Goal: Task Accomplishment & Management: Use online tool/utility

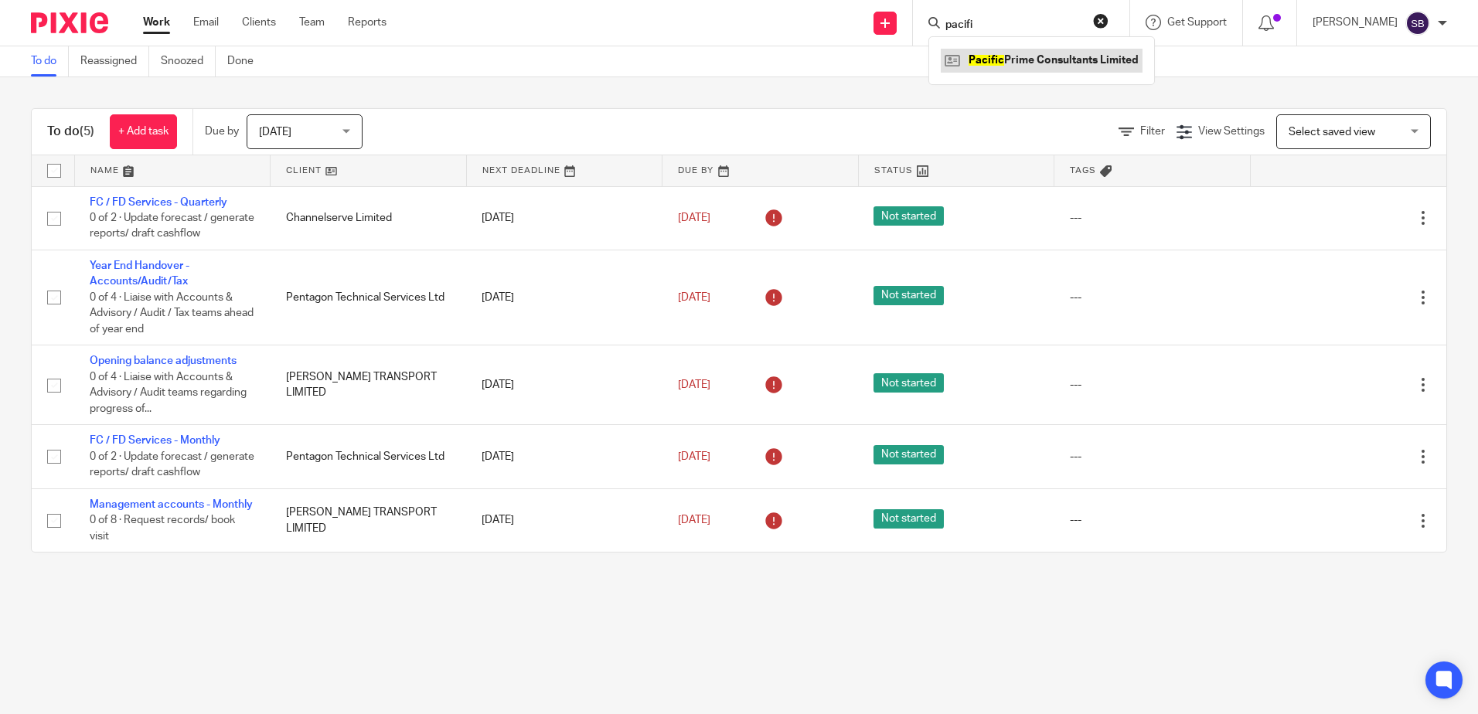
type input "pacifi"
click at [1141, 59] on link at bounding box center [1041, 60] width 202 height 23
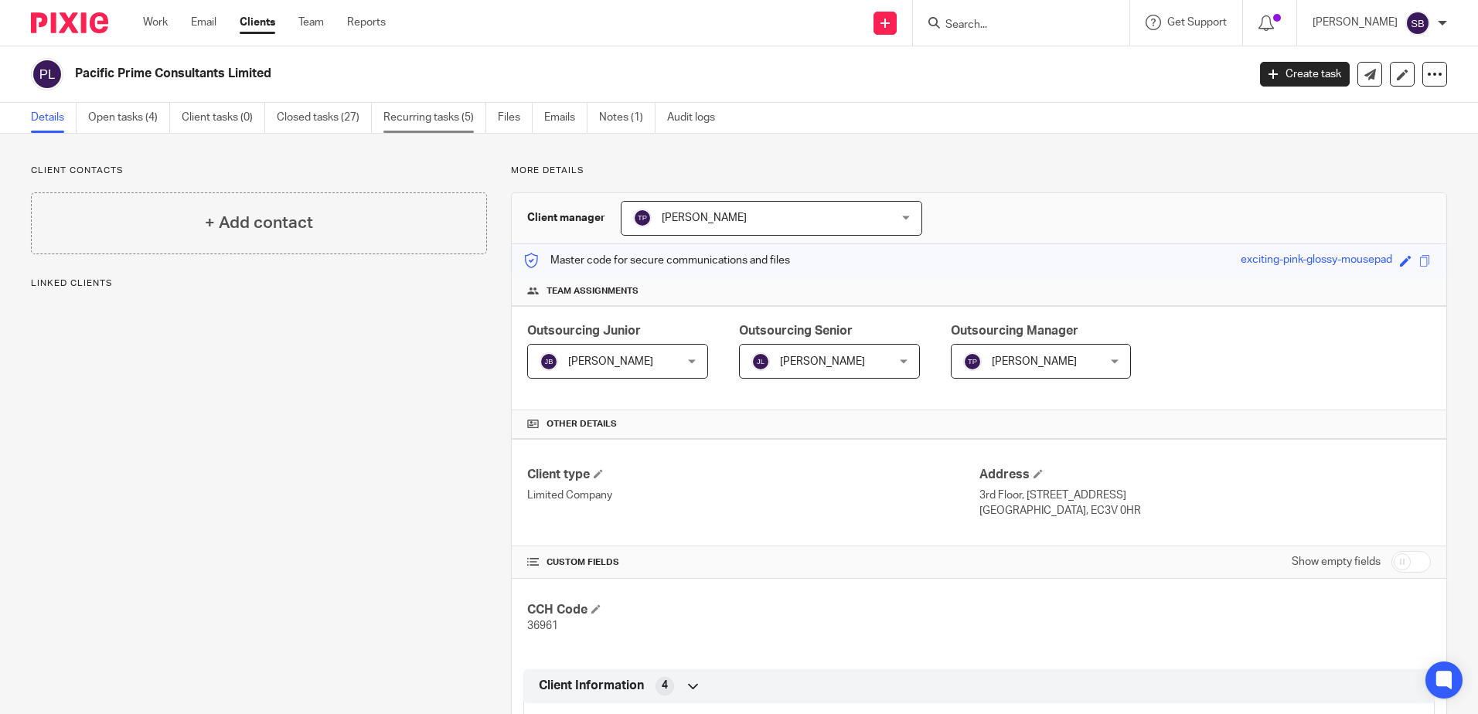
click at [426, 111] on link "Recurring tasks (5)" at bounding box center [434, 118] width 103 height 30
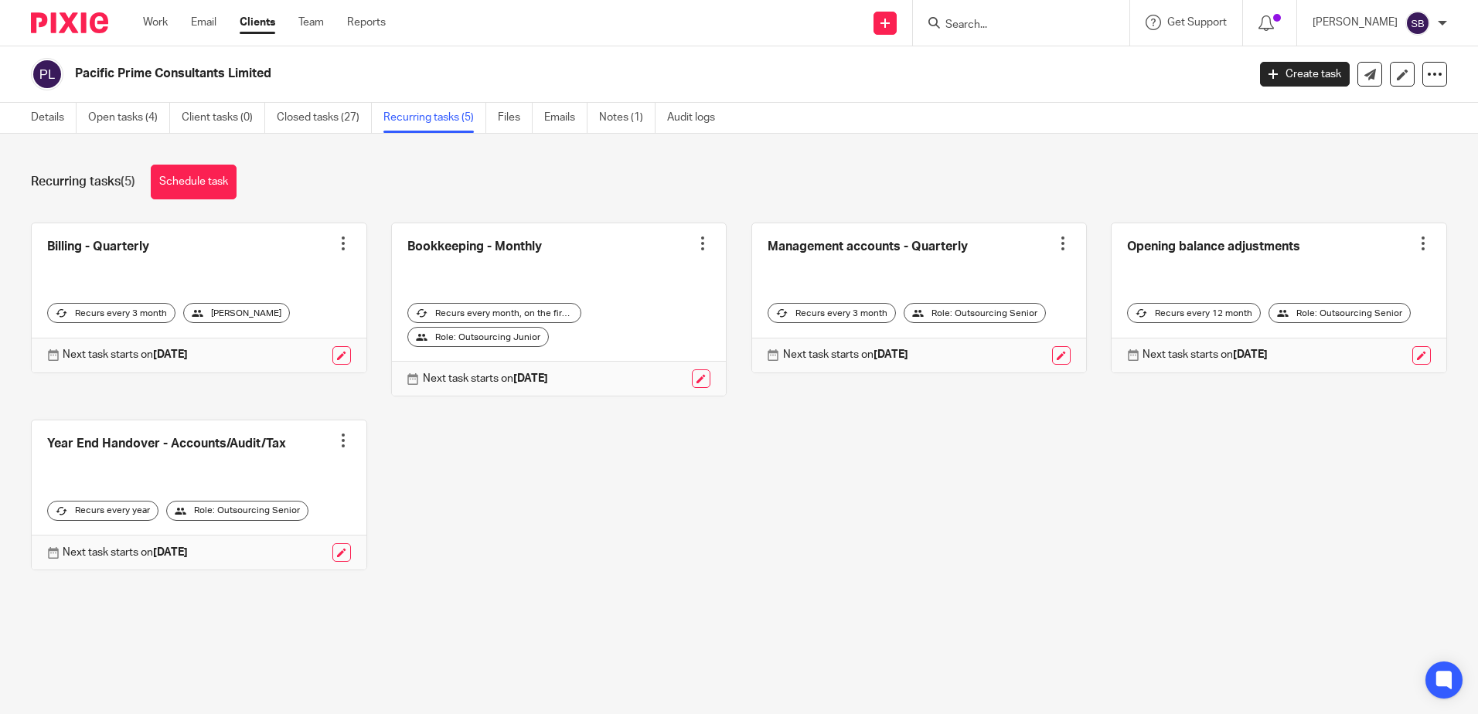
click at [342, 121] on link "Closed tasks (27)" at bounding box center [324, 118] width 95 height 30
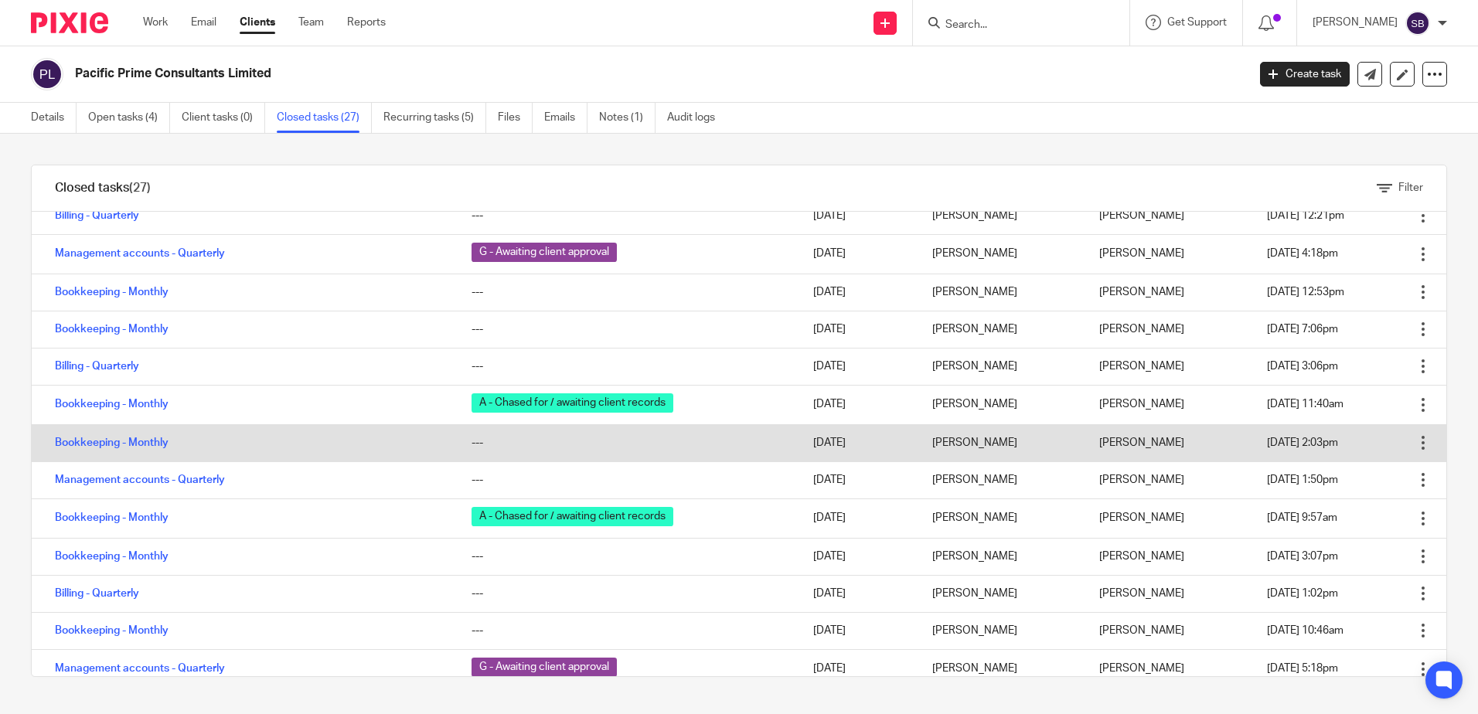
scroll to position [587, 0]
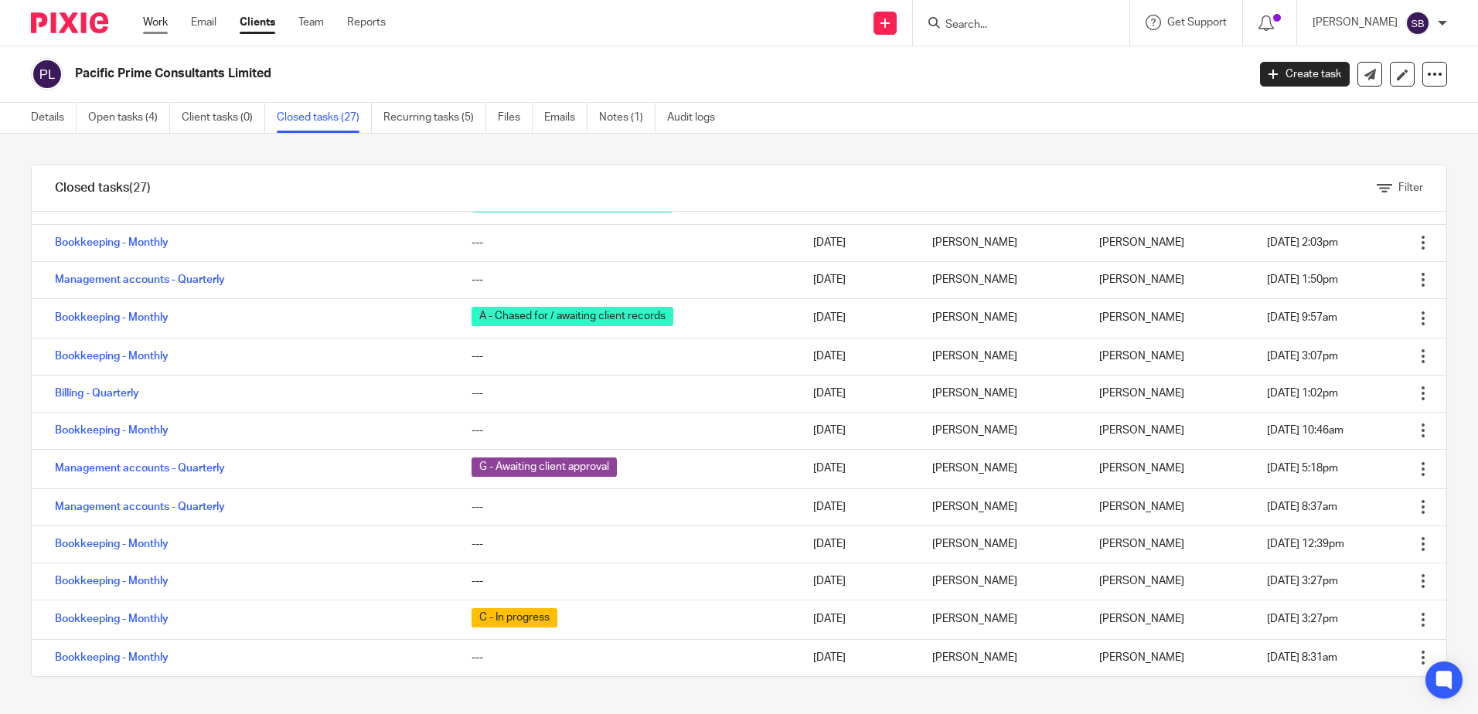
click at [157, 20] on link "Work" at bounding box center [155, 22] width 25 height 15
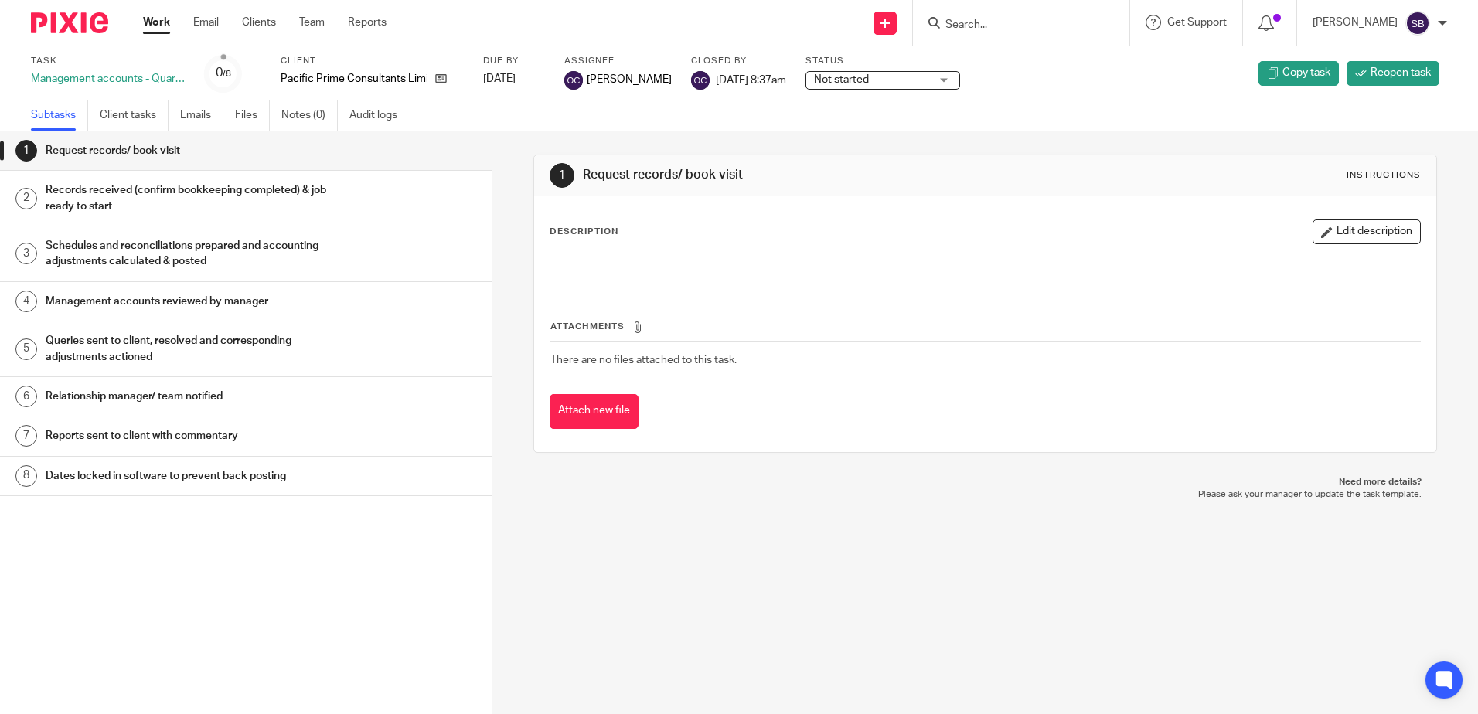
click at [267, 399] on h1 "Relationship manager/ team notified" at bounding box center [189, 396] width 287 height 23
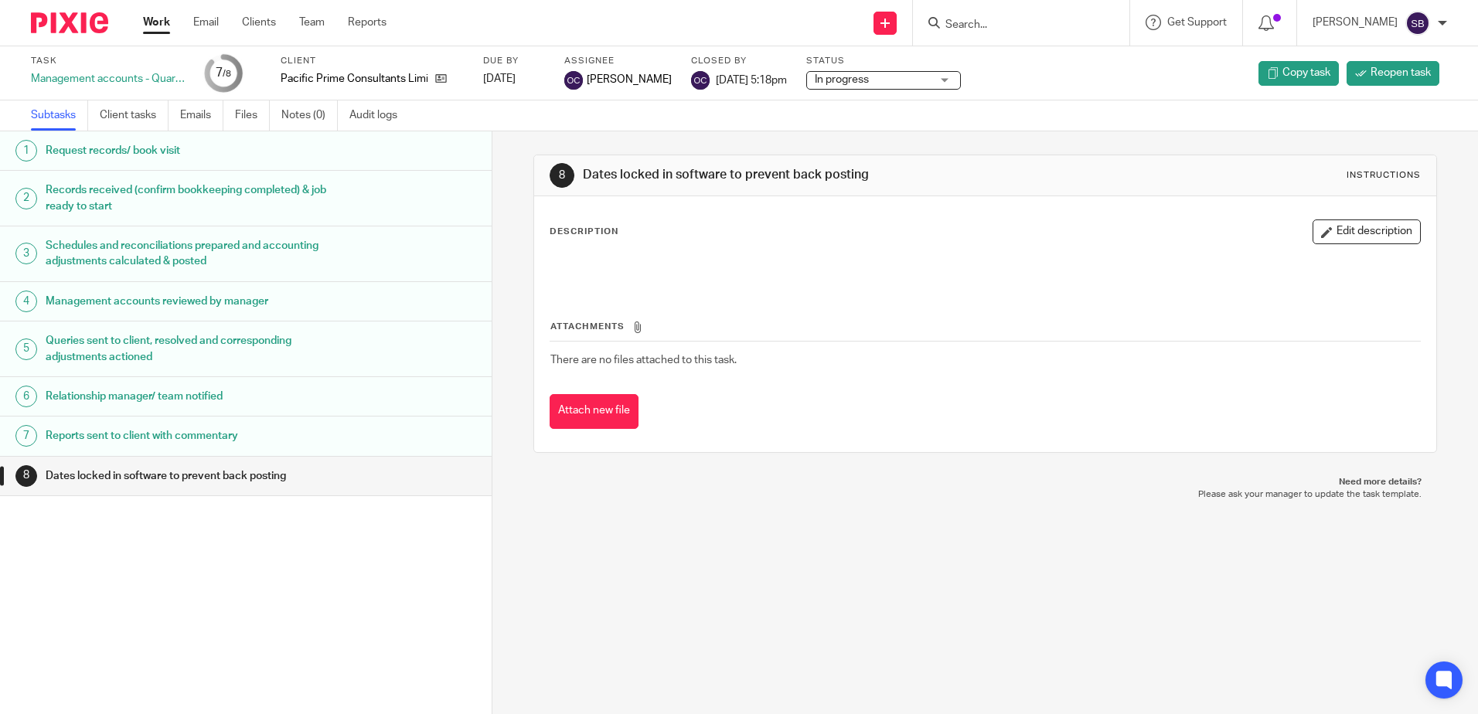
click at [301, 394] on h1 "Relationship manager/ team notified" at bounding box center [189, 396] width 287 height 23
click at [338, 304] on div "Management accounts reviewed by manager" at bounding box center [261, 301] width 431 height 23
